Goal: Transaction & Acquisition: Book appointment/travel/reservation

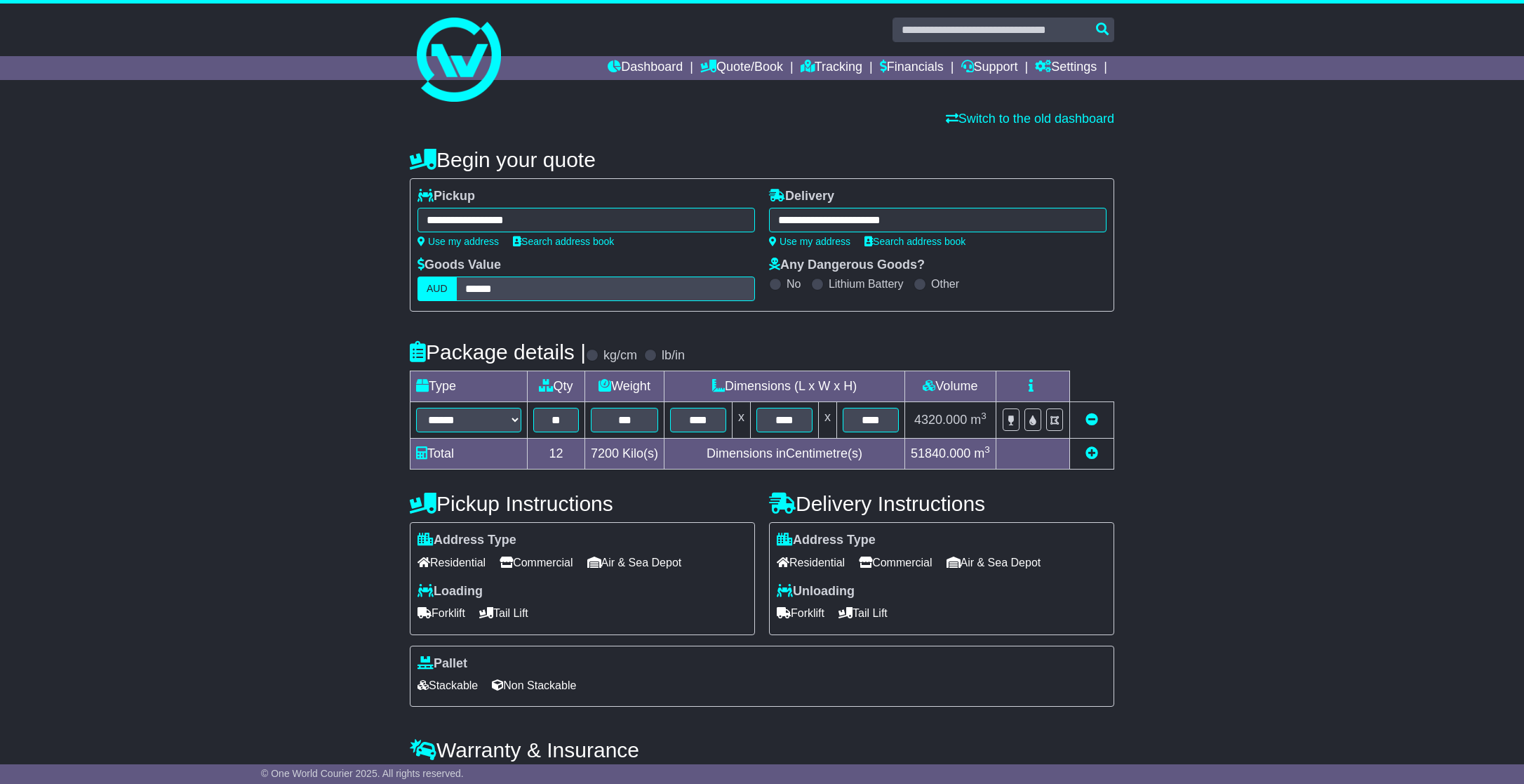
select select "*****"
click at [1010, 67] on link "Support" at bounding box center [990, 68] width 57 height 24
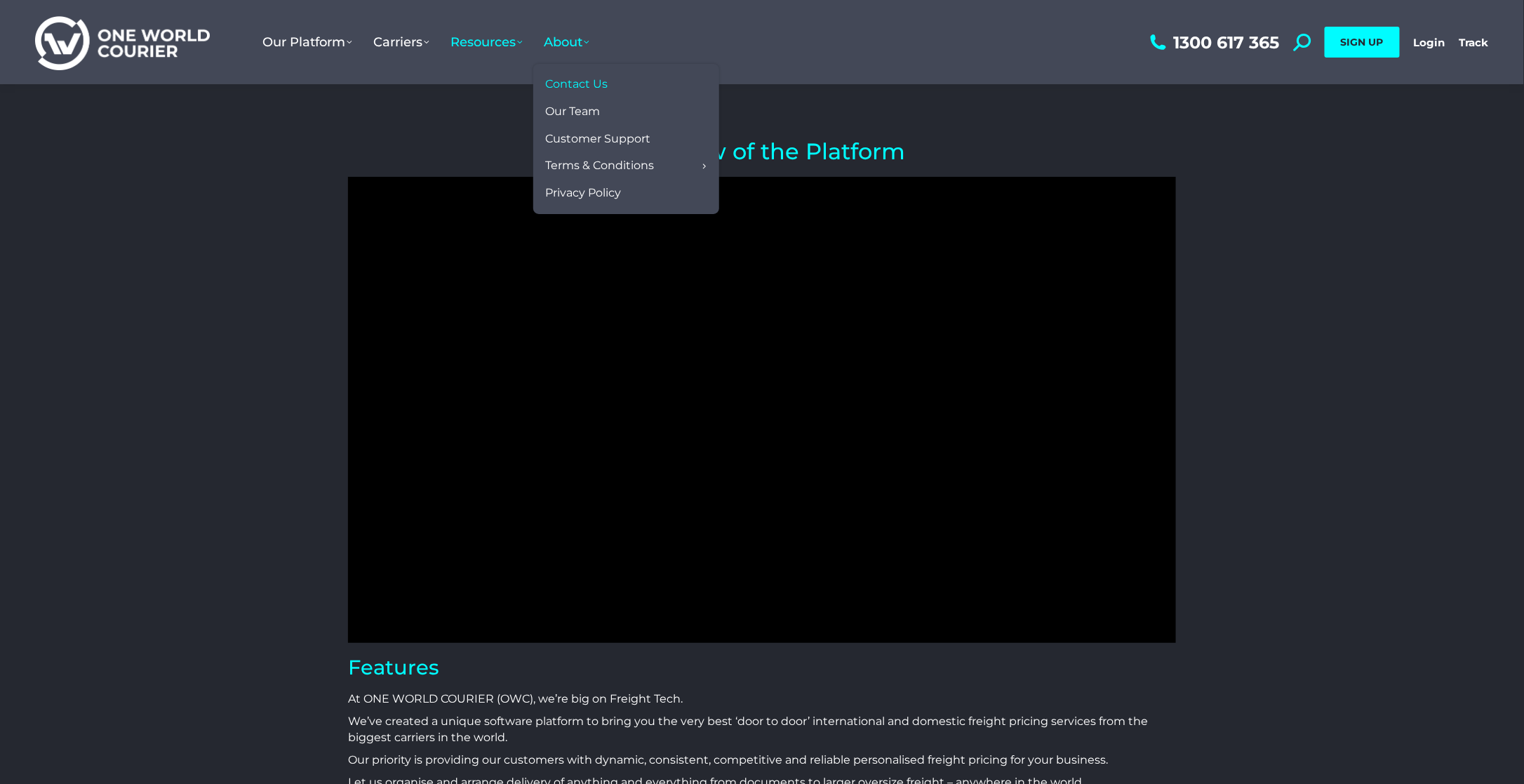
click at [565, 79] on span "Contact Us" at bounding box center [576, 84] width 63 height 15
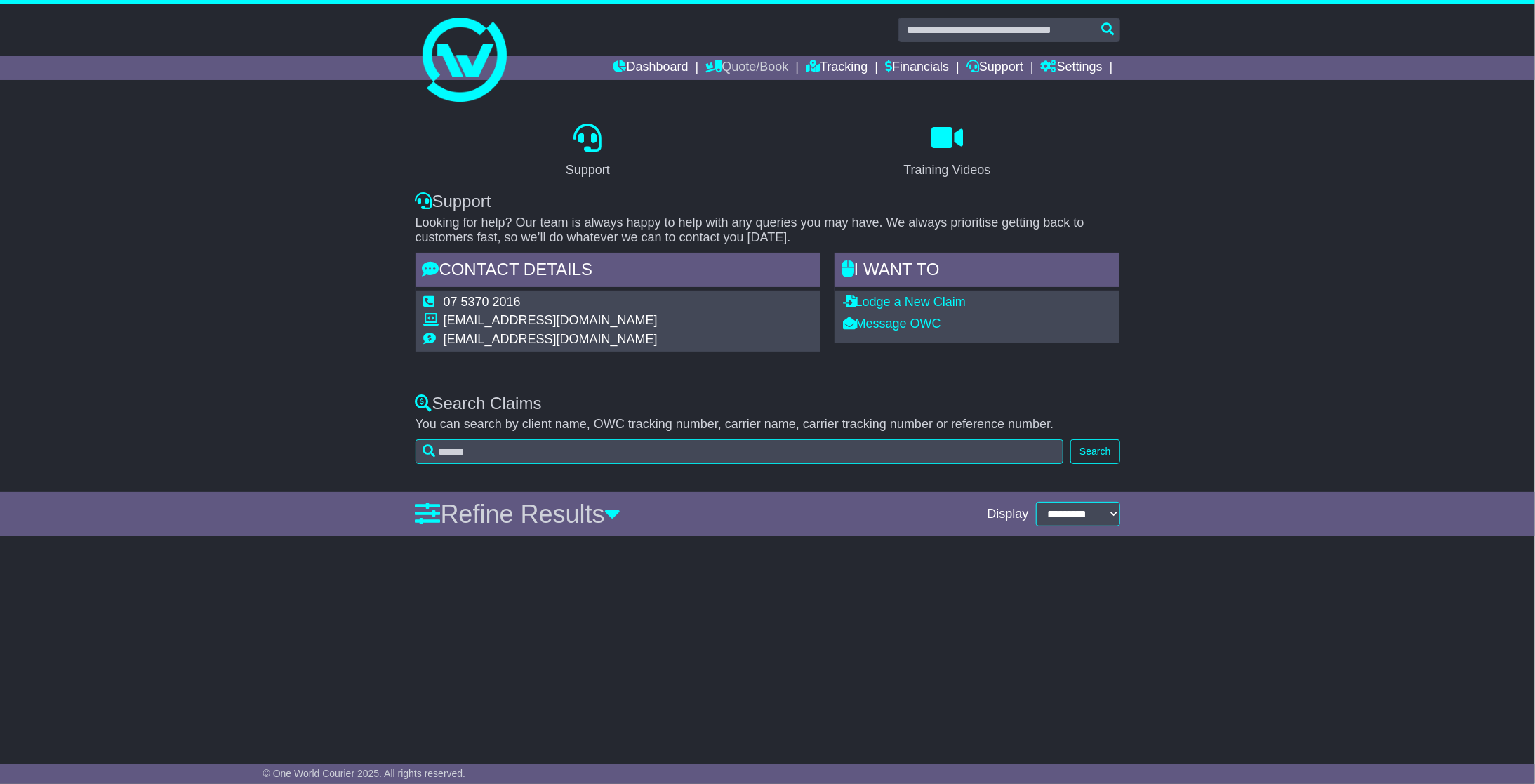
click at [761, 64] on link "Quote/Book" at bounding box center [746, 68] width 83 height 24
click at [667, 66] on link "Dashboard" at bounding box center [650, 68] width 75 height 24
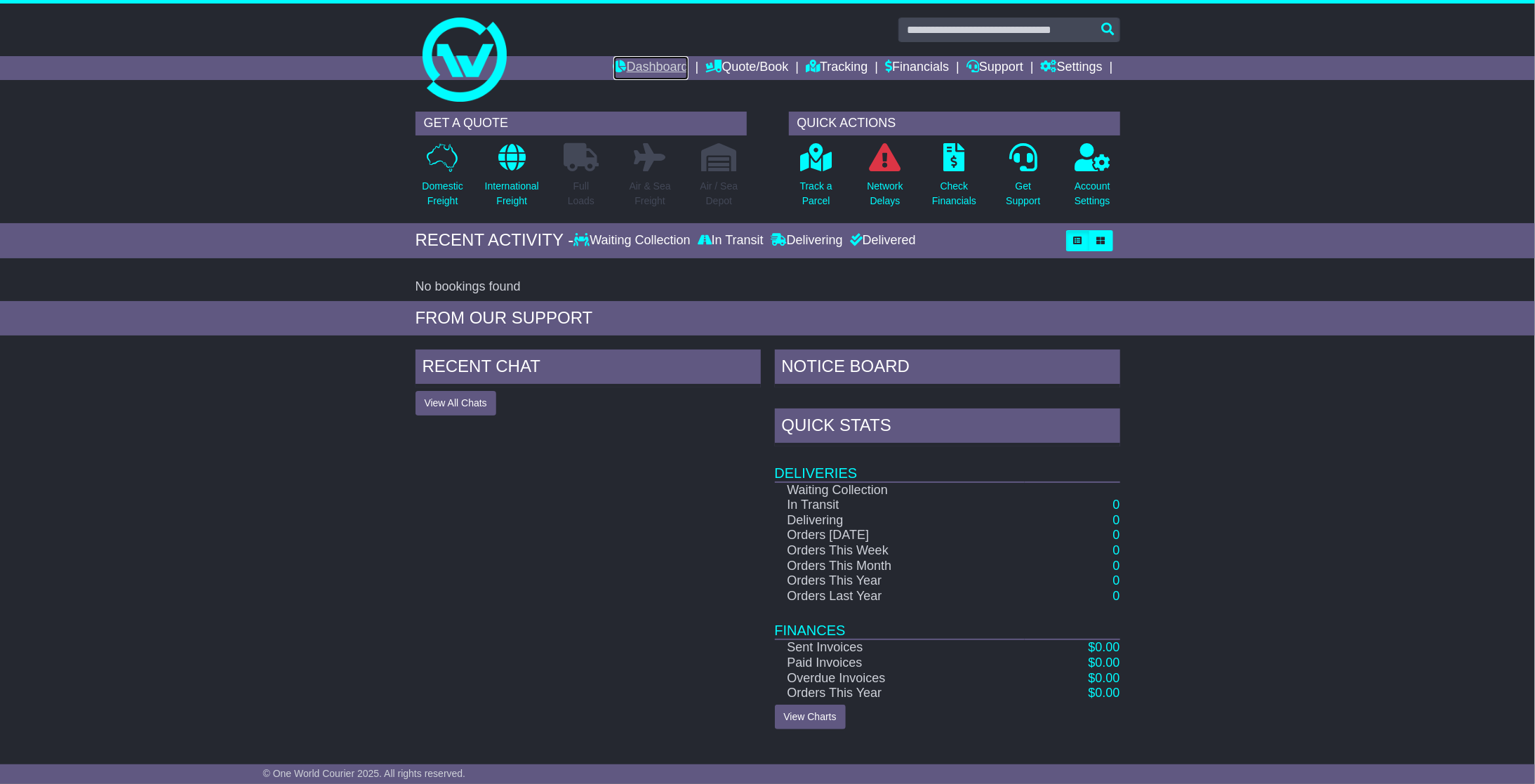
click at [674, 72] on link "Dashboard" at bounding box center [650, 68] width 75 height 24
click at [447, 170] on icon at bounding box center [443, 157] width 31 height 29
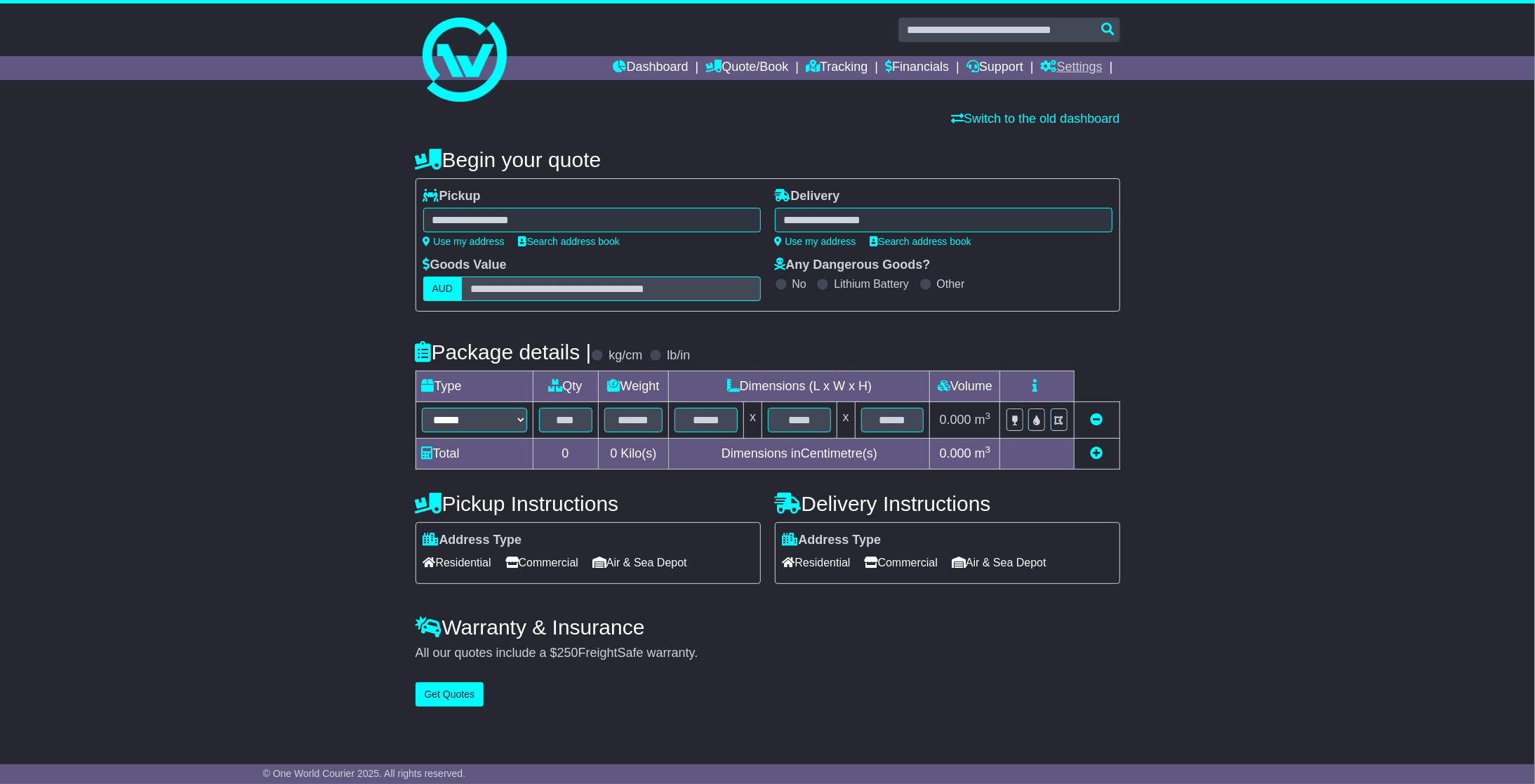
click at [1102, 70] on link "Settings" at bounding box center [1071, 68] width 62 height 24
click at [650, 106] on div "Switch to the old dashboard" at bounding box center [768, 119] width 718 height 29
click at [1041, 122] on link "Switch to the old dashboard" at bounding box center [1035, 118] width 168 height 14
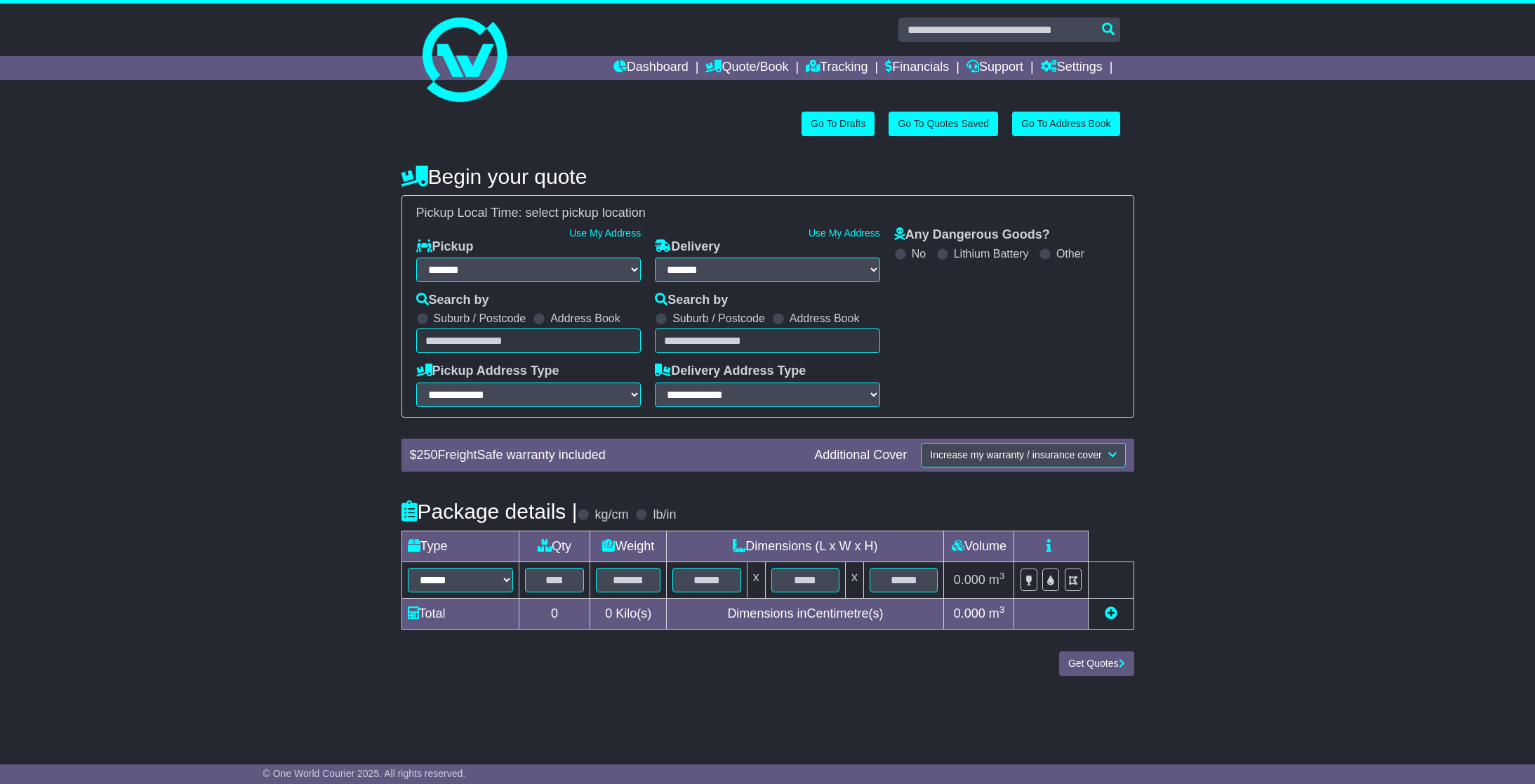
select select "**"
click at [698, 118] on div "Go To Drafts Go To Quotes Saved Go To Address Book" at bounding box center [768, 124] width 718 height 25
click at [638, 71] on link "Dashboard" at bounding box center [650, 68] width 75 height 24
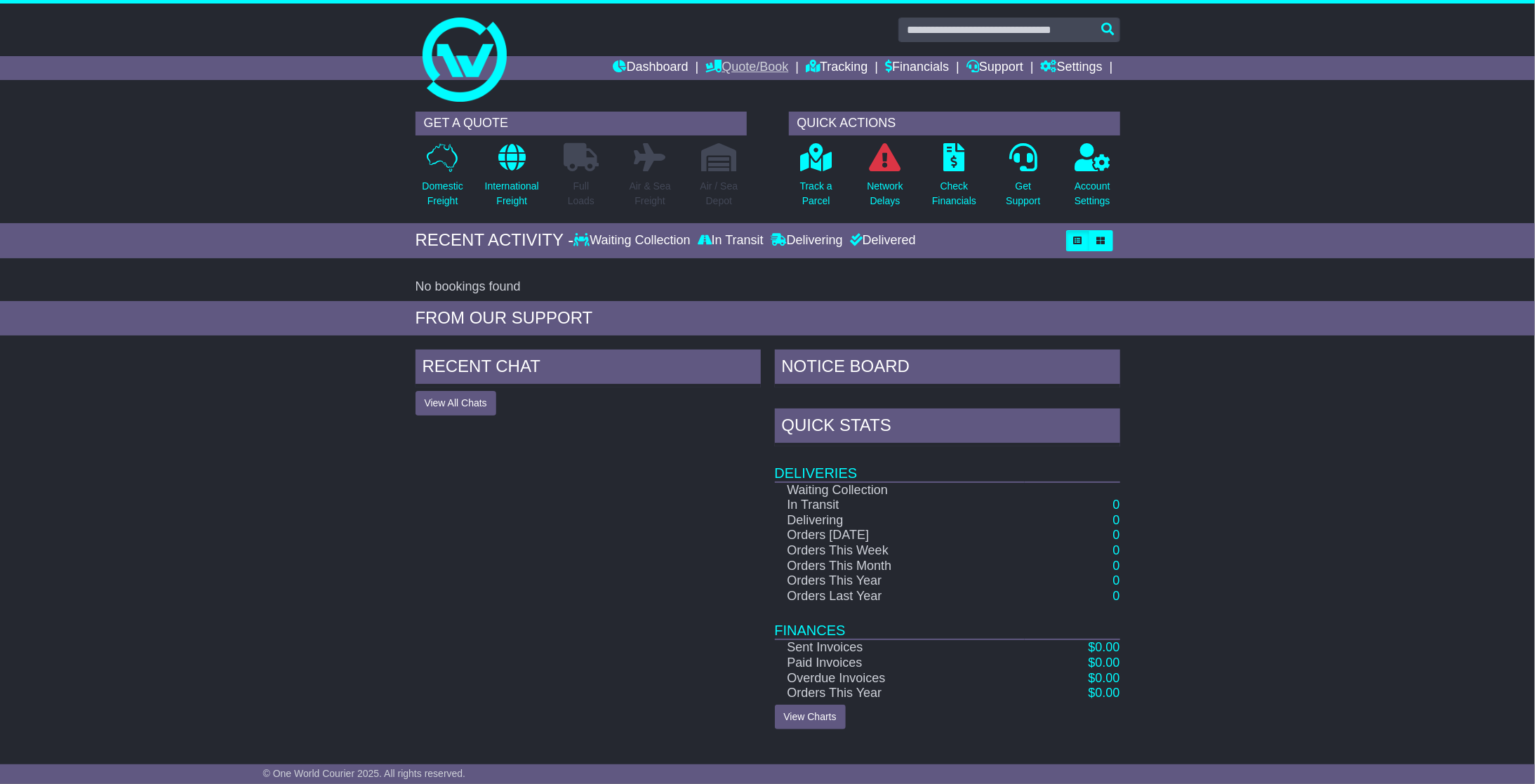
click at [764, 70] on link "Quote/Book" at bounding box center [746, 68] width 83 height 24
click at [742, 117] on link "Saved Quotes" at bounding box center [762, 123] width 111 height 15
